Goal: Contribute content: Add original content to the website for others to see

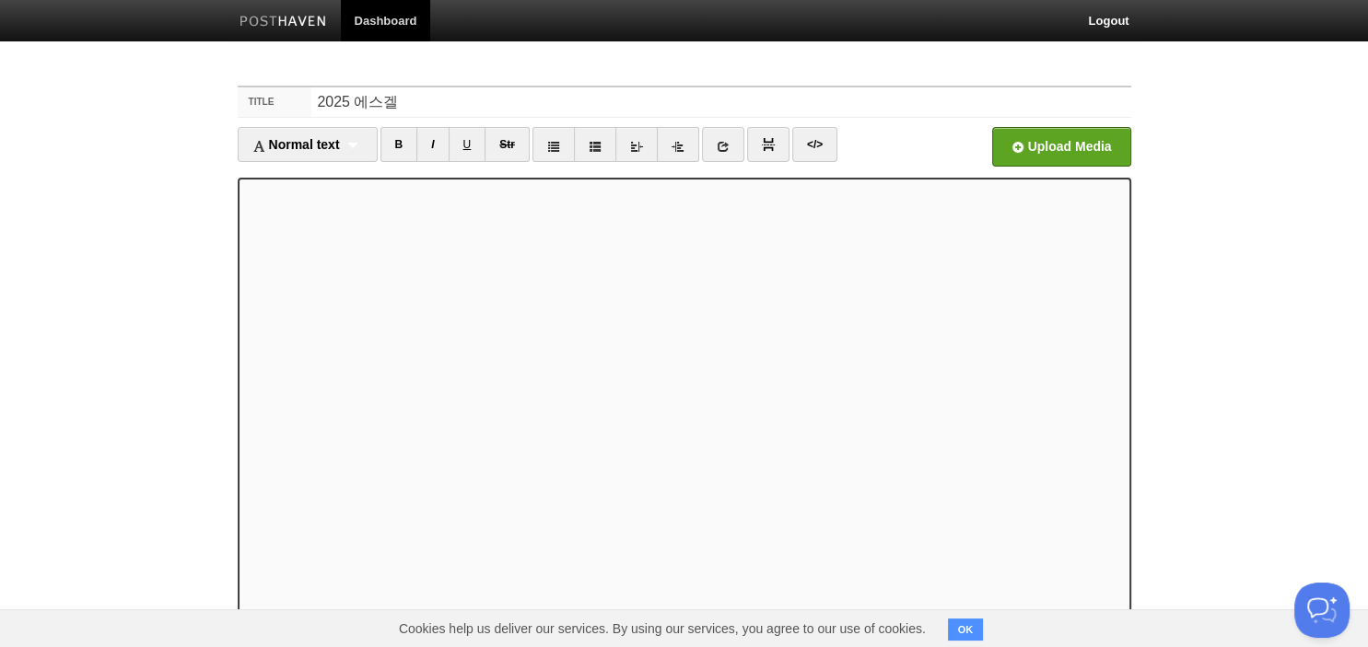
scroll to position [126, 0]
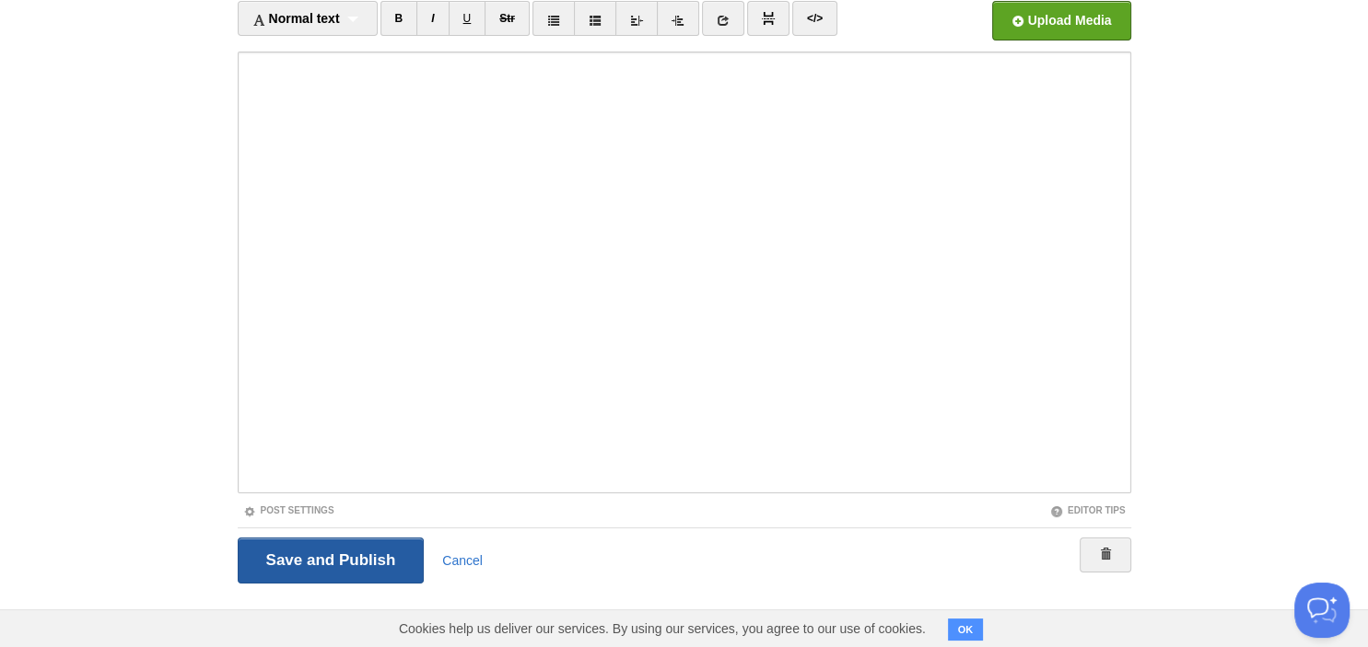
click at [329, 548] on input "Save and Publish" at bounding box center [331, 561] width 187 height 46
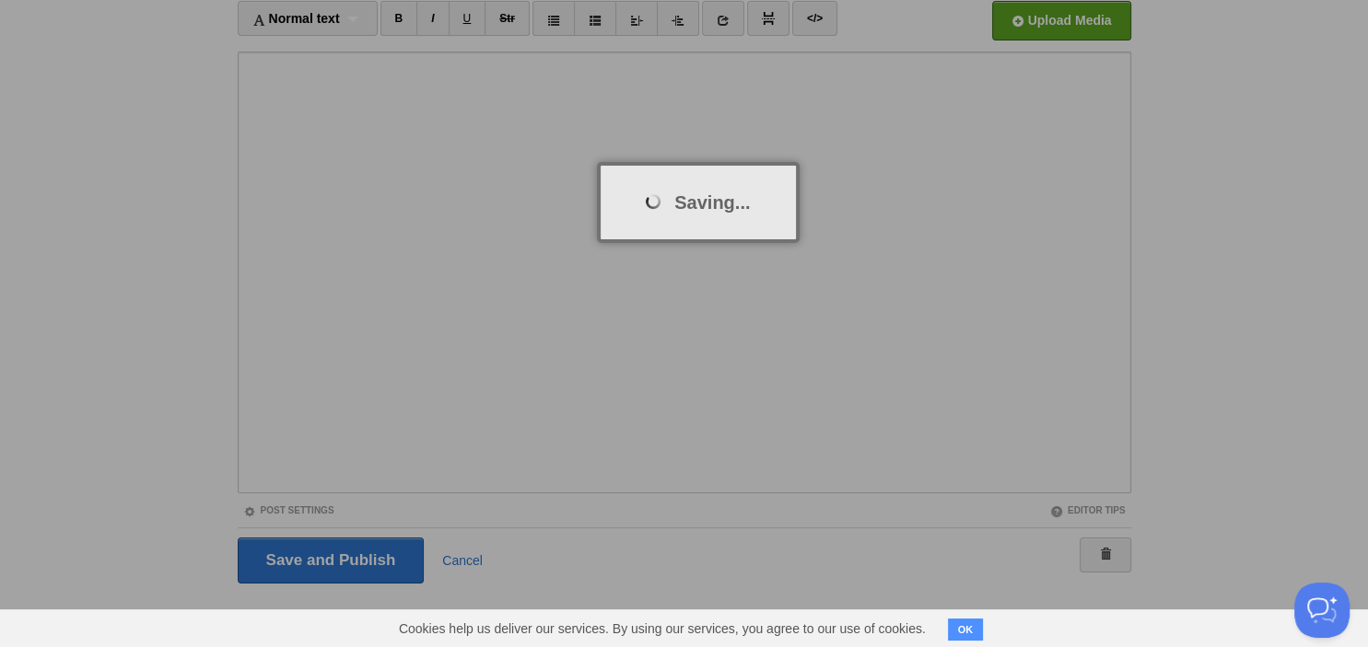
click at [347, 553] on div at bounding box center [684, 323] width 1368 height 647
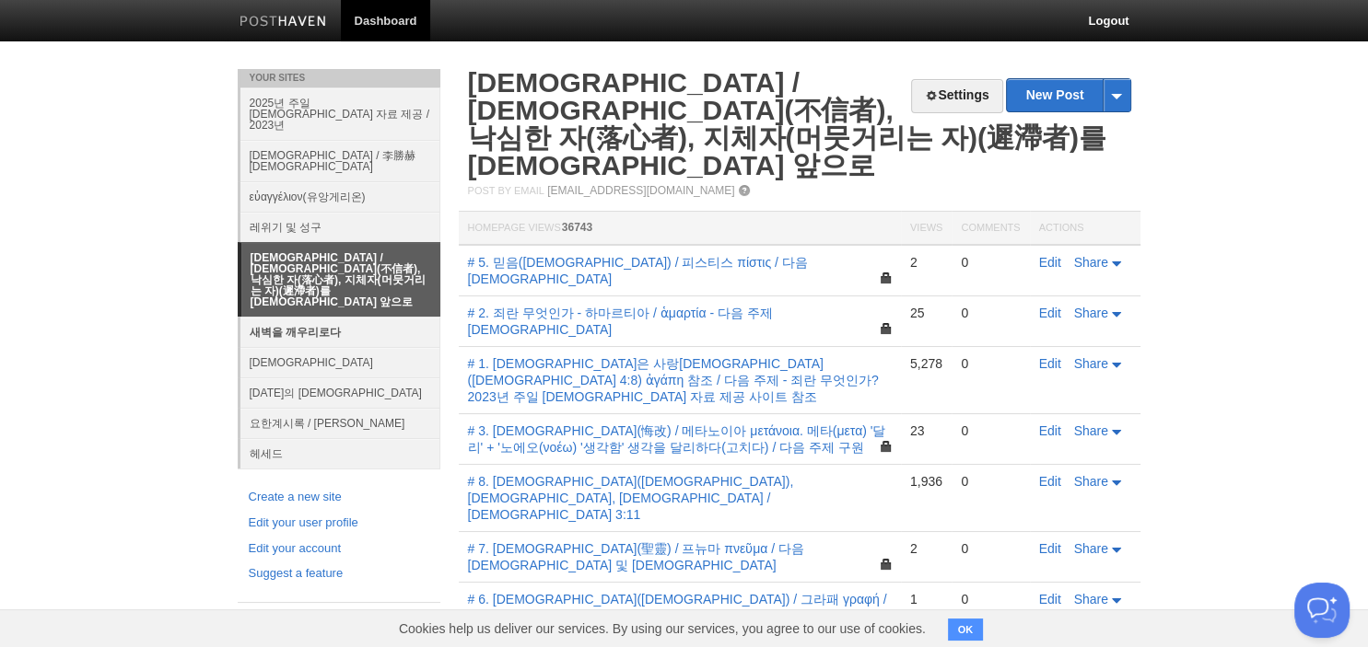
click at [304, 317] on link "새벽을 깨우리로다" at bounding box center [340, 332] width 200 height 30
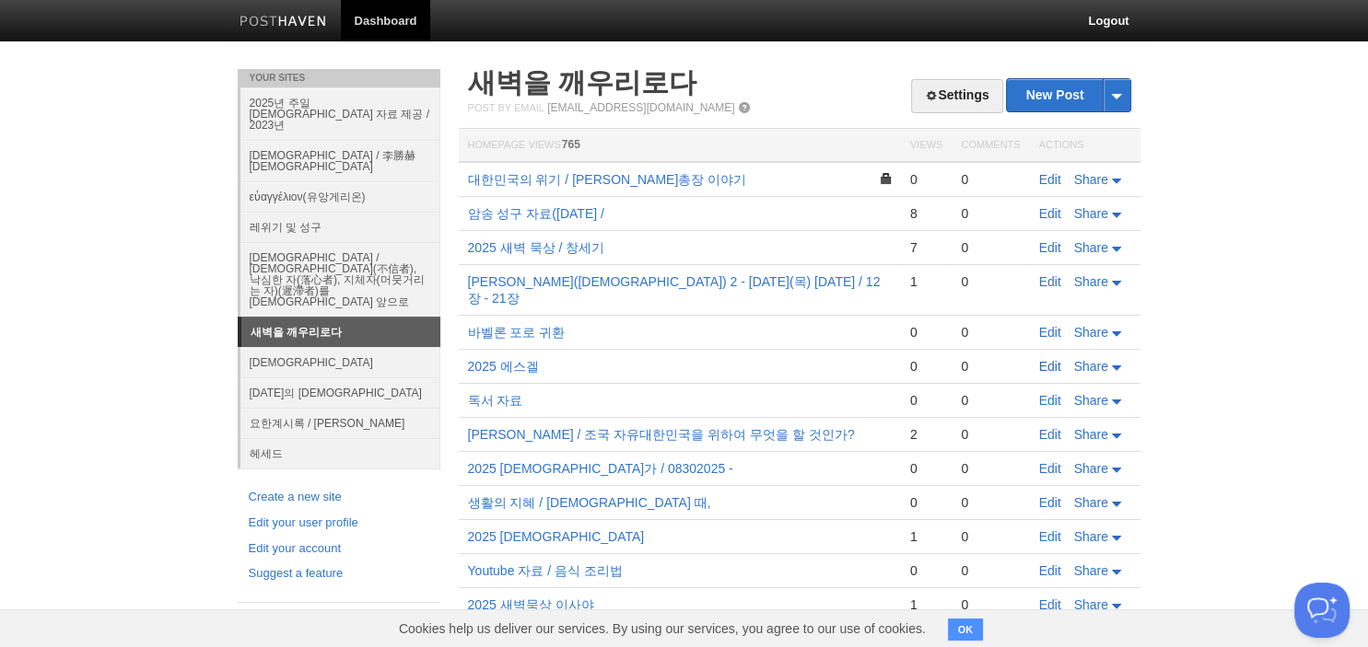
click at [1043, 359] on link "Edit" at bounding box center [1050, 366] width 22 height 15
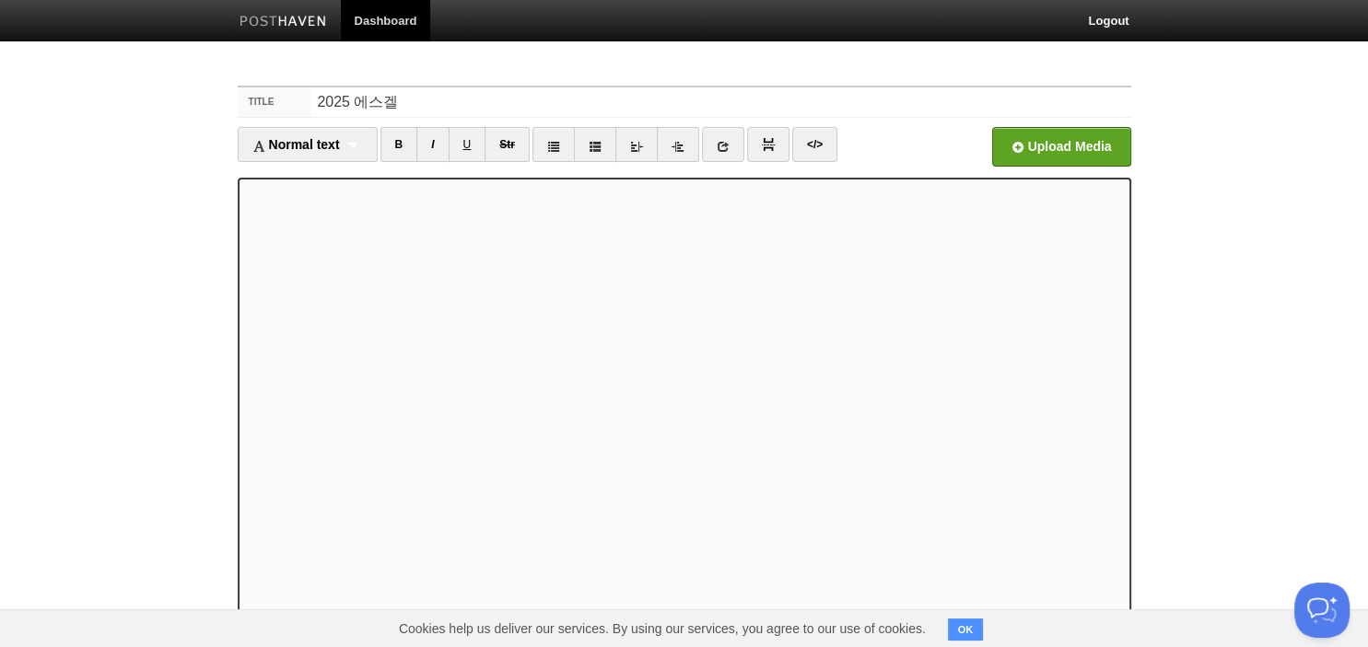
scroll to position [126, 0]
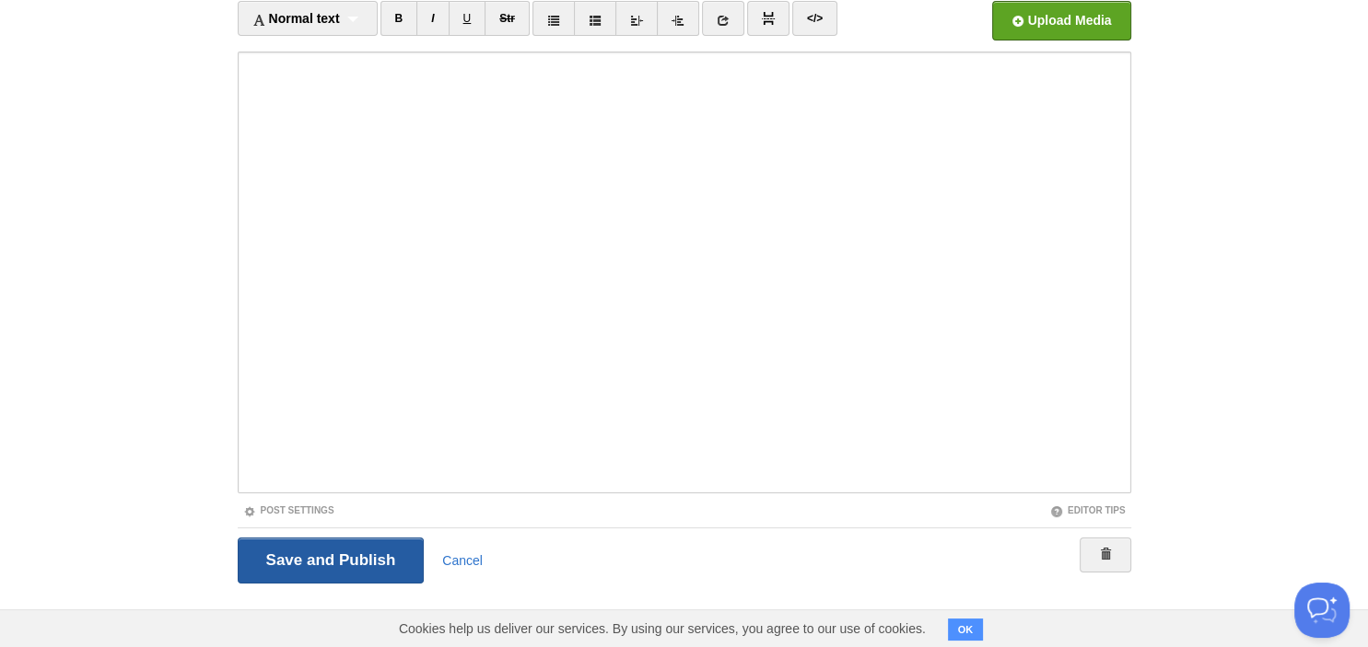
click at [315, 558] on input "Save and Publish" at bounding box center [331, 561] width 187 height 46
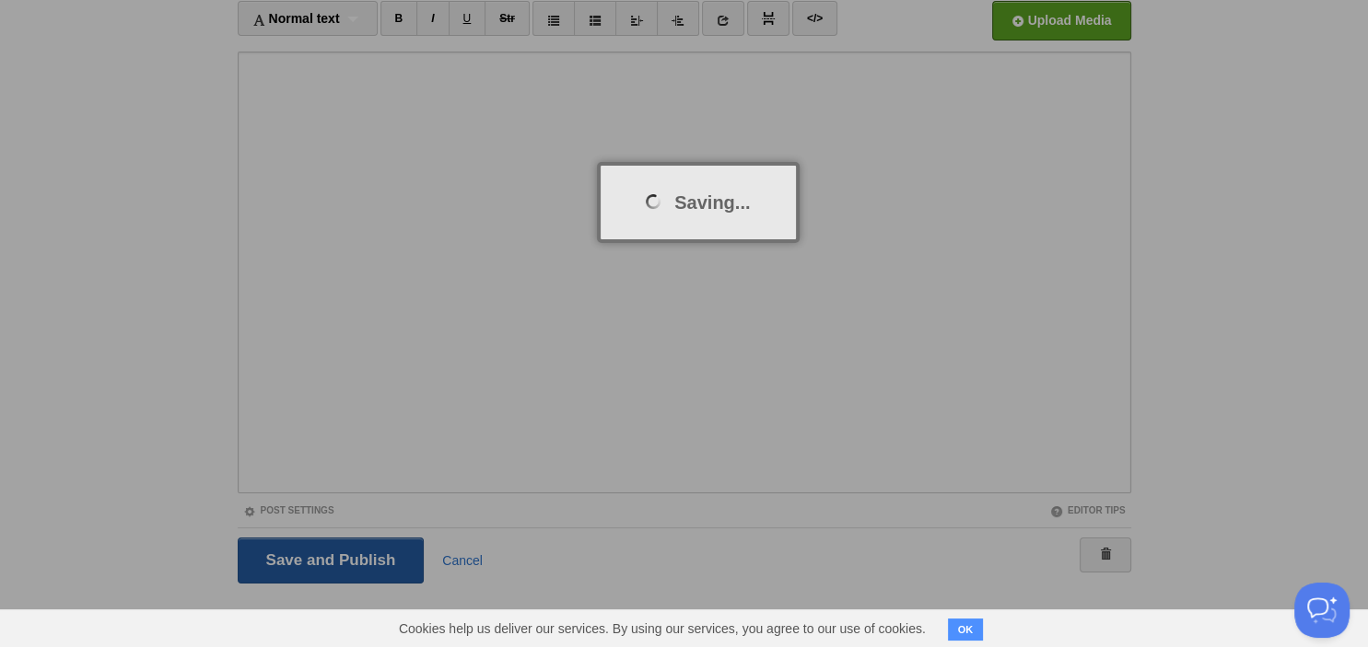
scroll to position [69, 0]
